Goal: Task Accomplishment & Management: Manage account settings

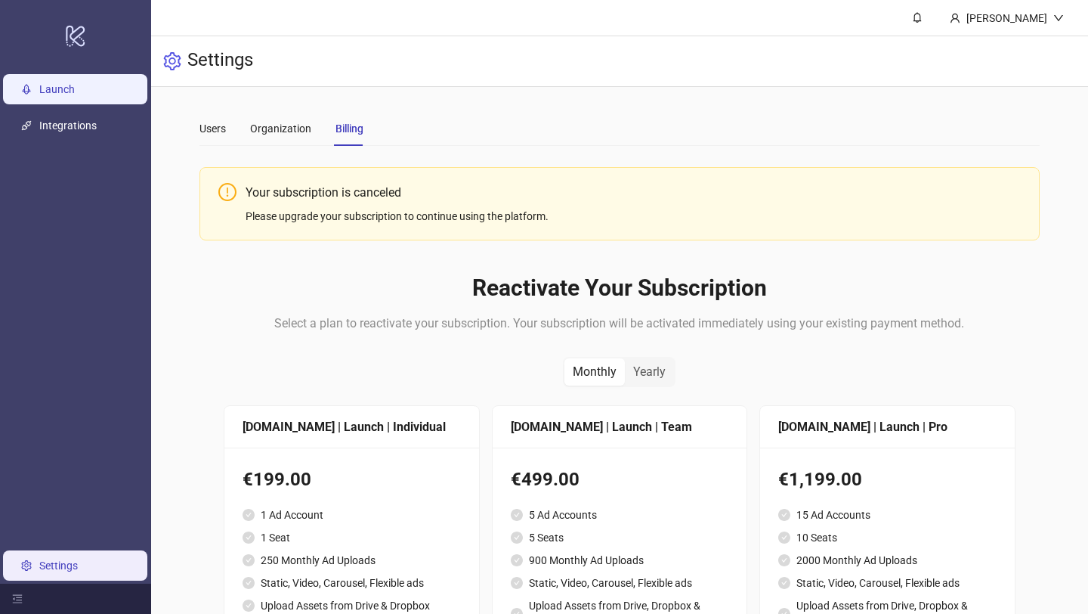
click at [75, 83] on link "Launch" at bounding box center [57, 89] width 36 height 12
click at [212, 132] on div "Users" at bounding box center [213, 128] width 26 height 17
click at [288, 133] on div "Organization" at bounding box center [280, 128] width 61 height 17
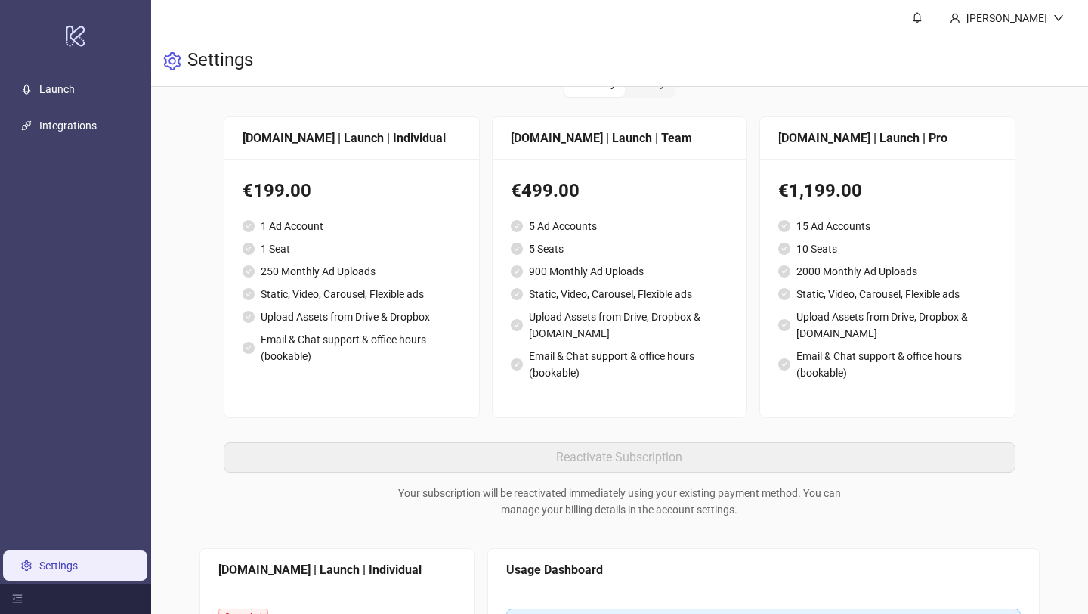
scroll to position [354, 0]
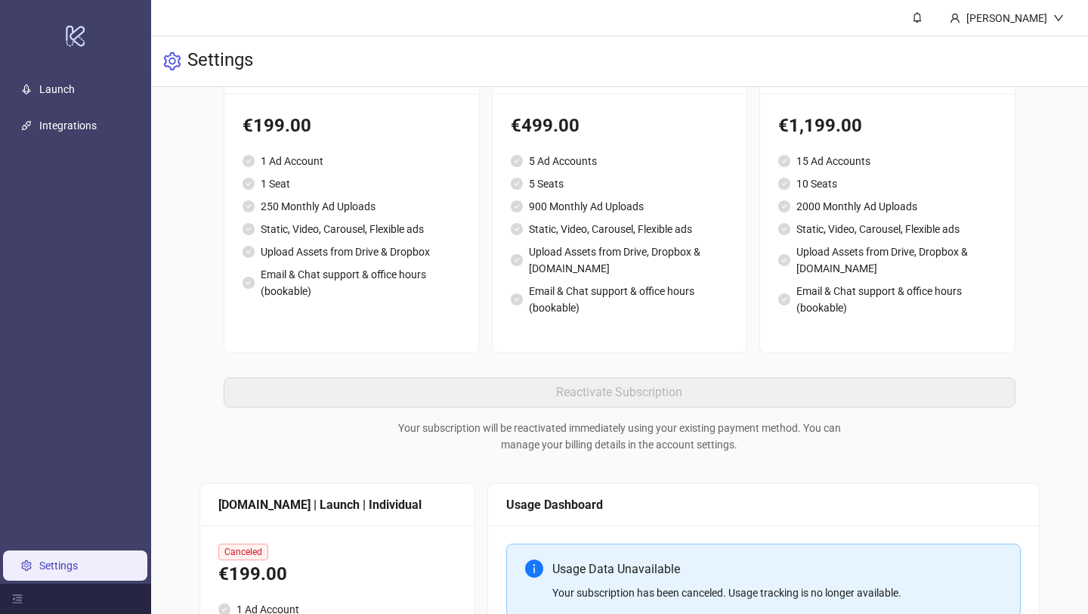
click at [419, 245] on li "Upload Assets from Drive & Dropbox" at bounding box center [352, 251] width 218 height 17
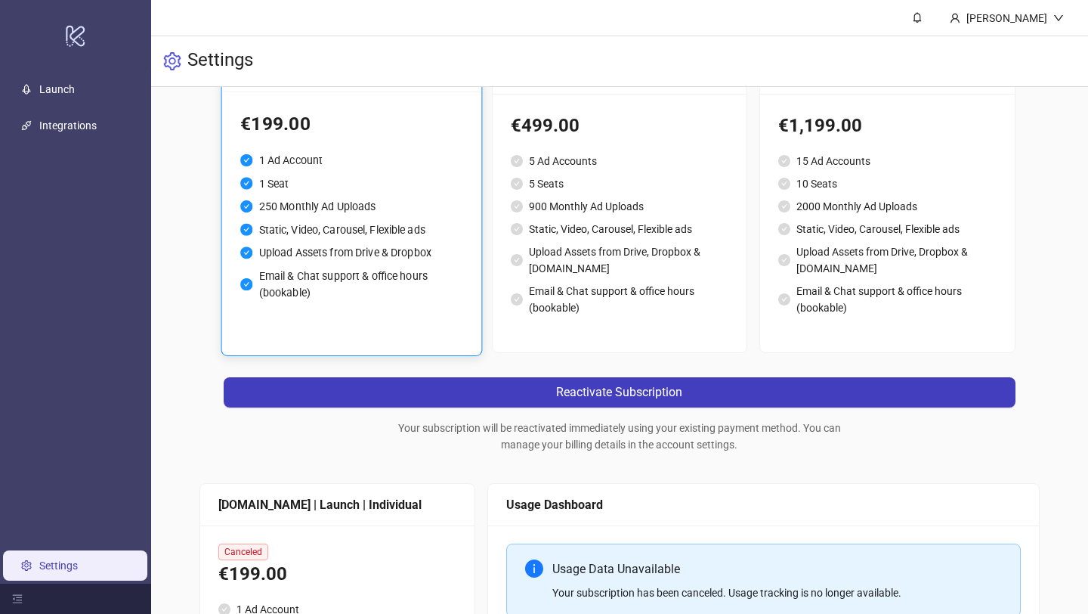
click at [346, 441] on div "Reactivate Your Subscription Select a plan to reactivate your subscription. You…" at bounding box center [620, 186] width 841 height 581
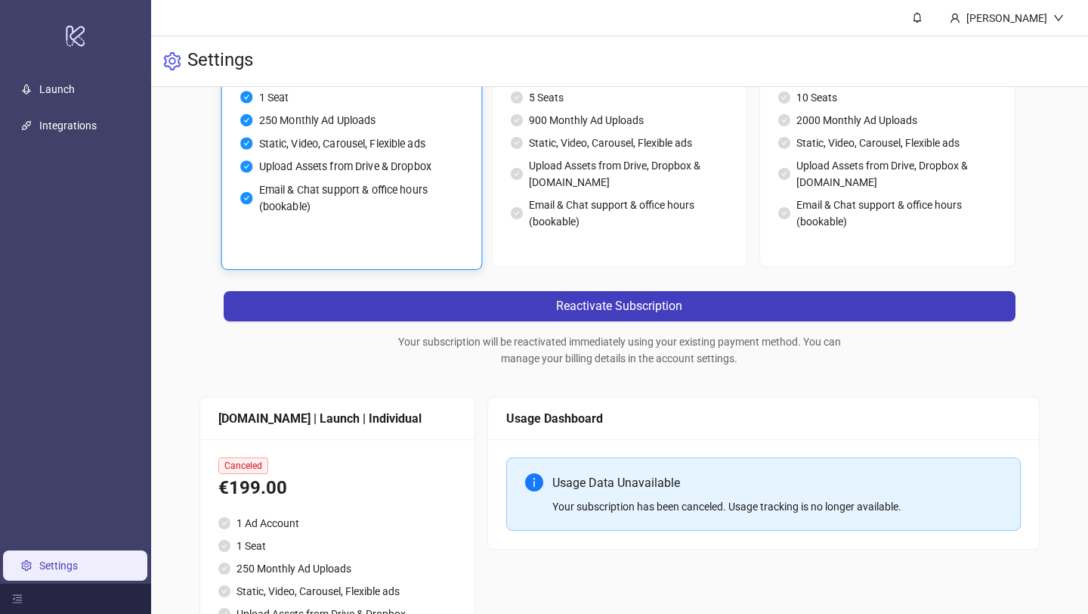
scroll to position [531, 0]
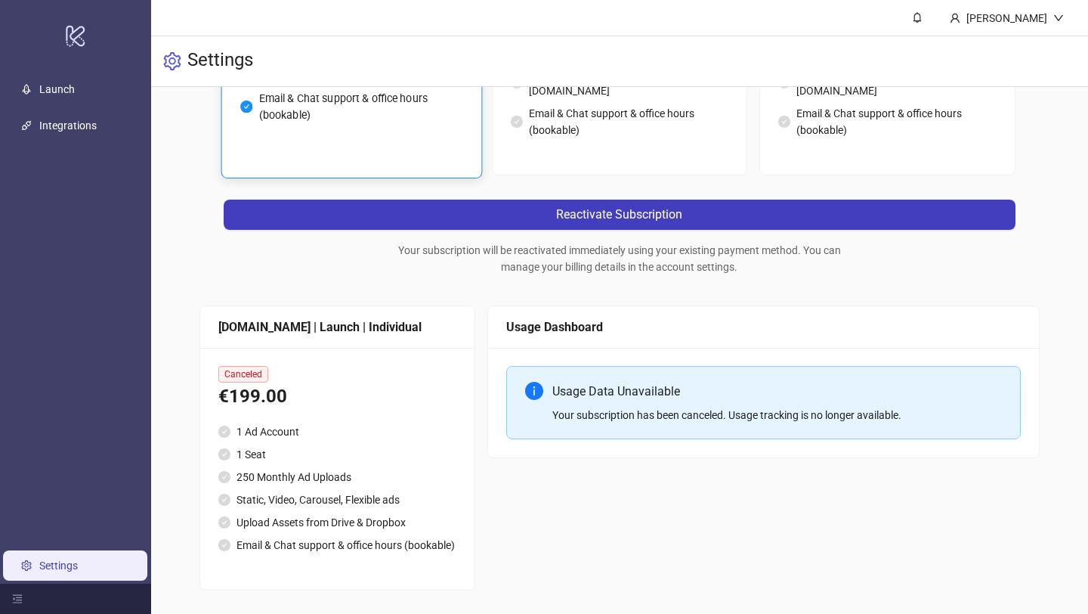
click at [321, 514] on li "Upload Assets from Drive & Dropbox" at bounding box center [337, 522] width 239 height 17
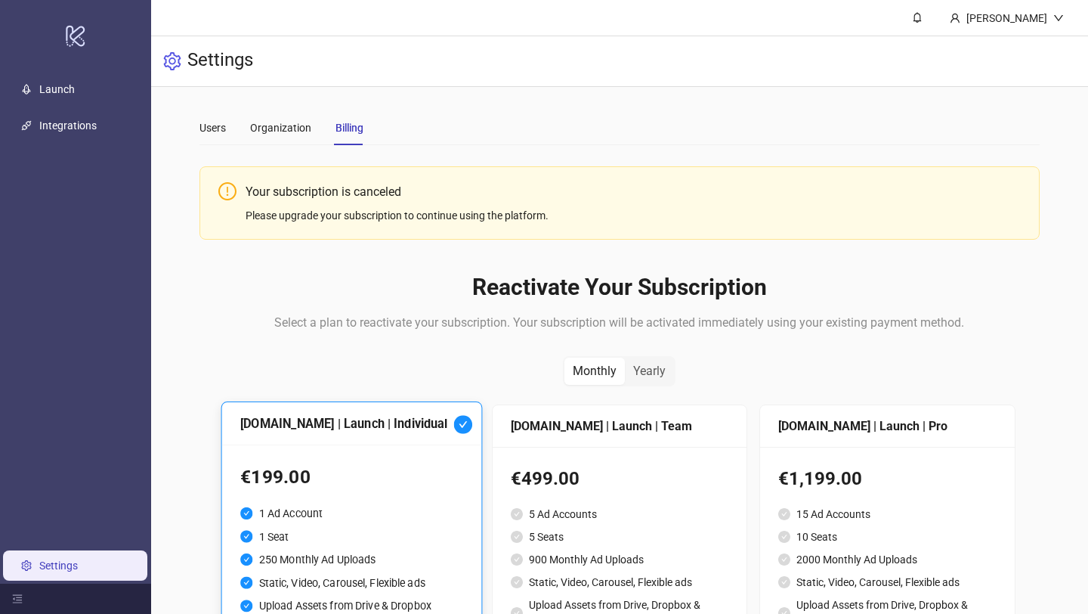
scroll to position [0, 0]
click at [594, 268] on div "Reactivate Your Subscription Select a plan to reactivate your subscription. You…" at bounding box center [620, 539] width 841 height 581
click at [184, 326] on div "Users Organization Billing Your subscription is canceled Please upgrade your su…" at bounding box center [619, 616] width 937 height 1059
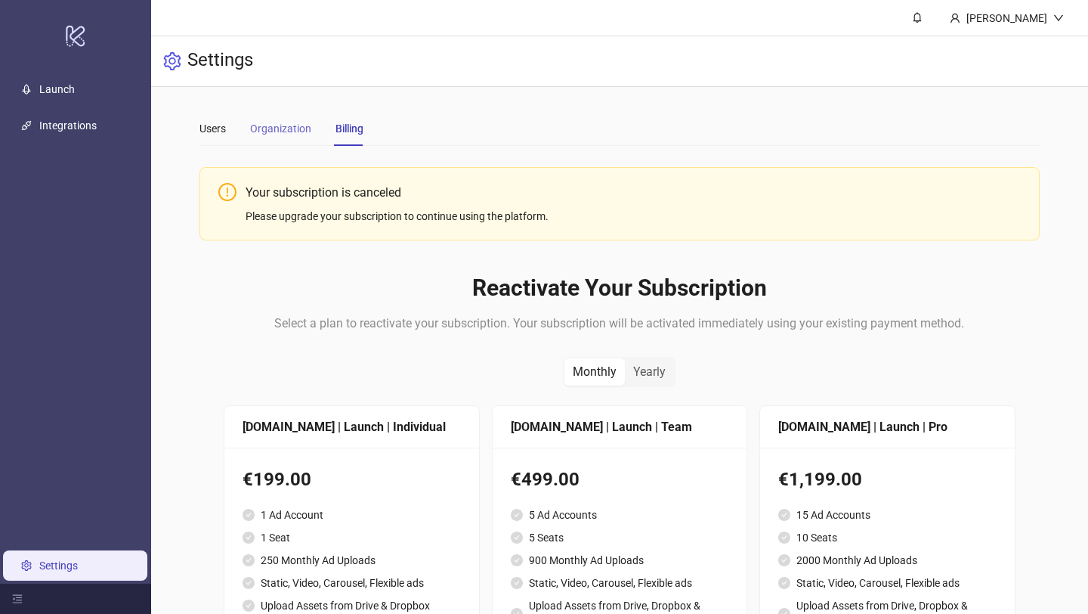
click at [268, 145] on div "Organization" at bounding box center [280, 128] width 61 height 35
click at [223, 132] on div "Users" at bounding box center [213, 128] width 26 height 17
click at [66, 91] on link "Launch" at bounding box center [57, 89] width 36 height 12
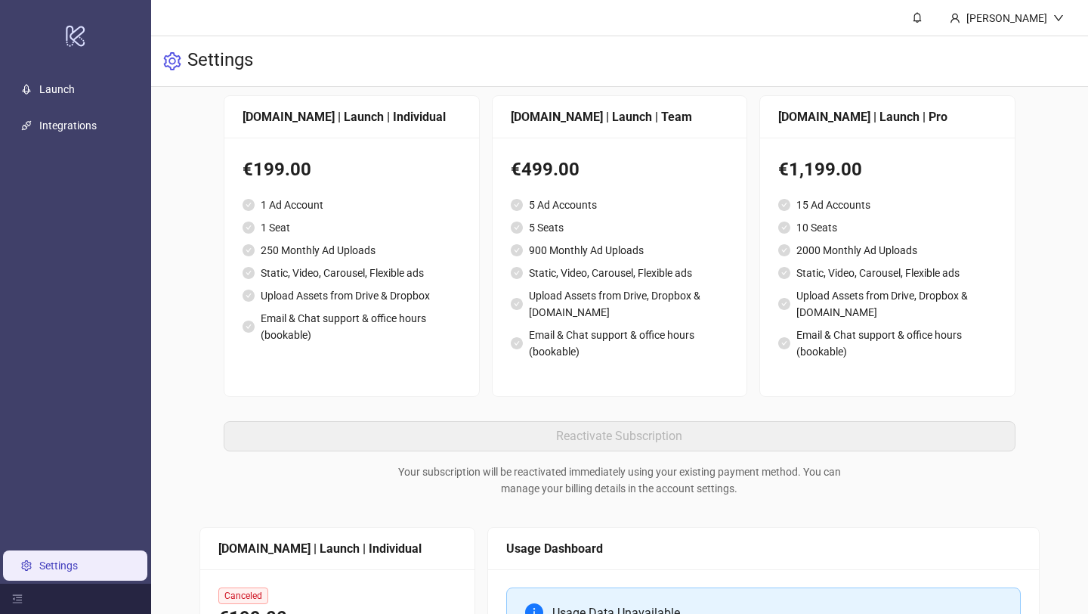
scroll to position [531, 0]
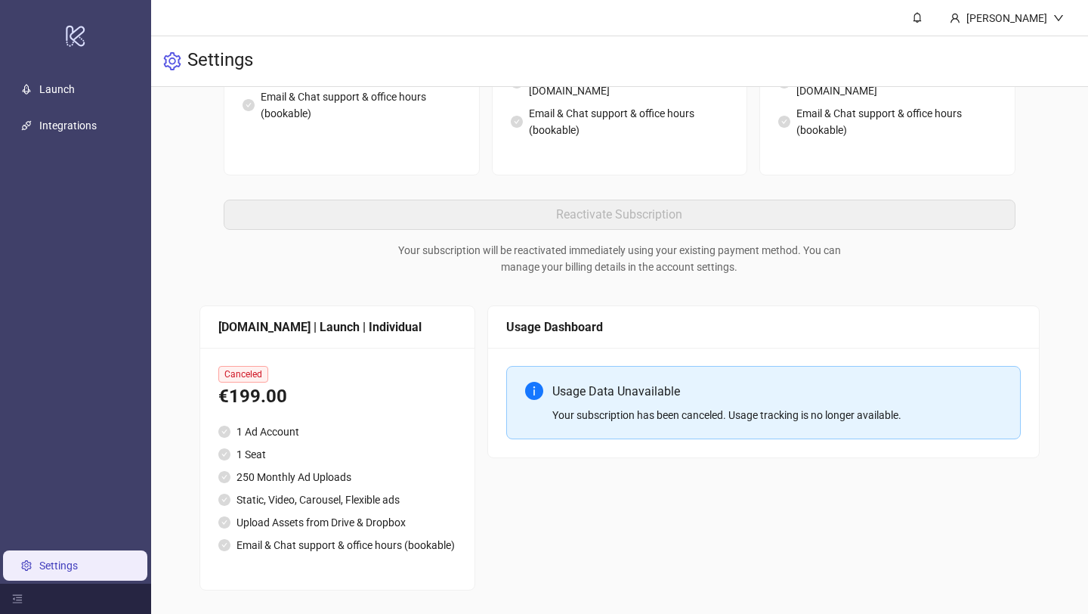
click at [251, 373] on span "Canceled" at bounding box center [243, 374] width 50 height 17
click at [369, 162] on div "[DOMAIN_NAME] | Launch | Individual €199.00 1 Ad Account 1 Seat 250 Monthly Ad …" at bounding box center [352, 25] width 256 height 302
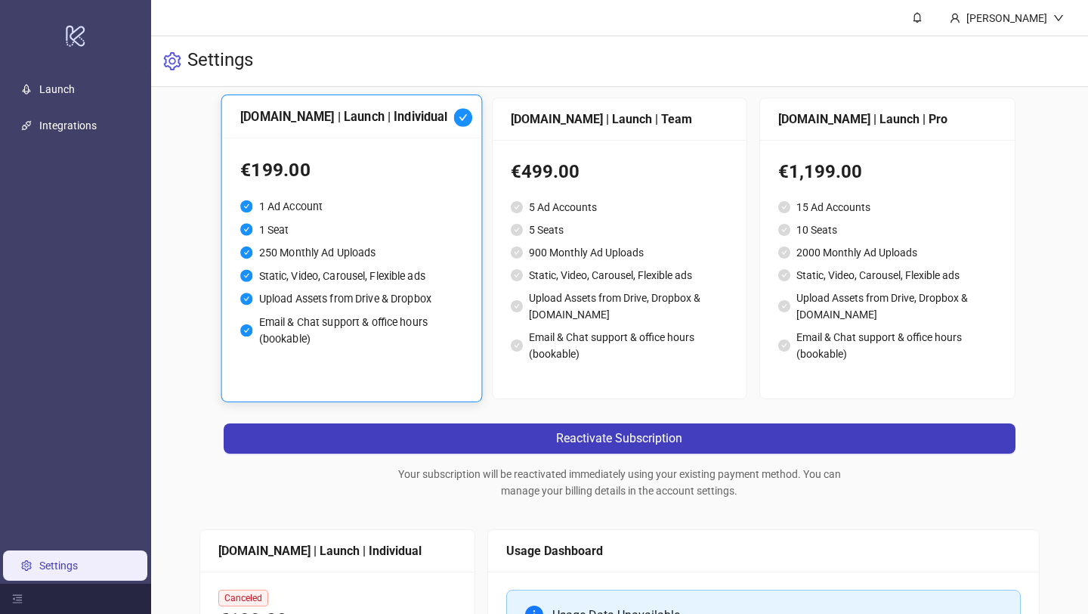
scroll to position [0, 0]
